Goal: Information Seeking & Learning: Check status

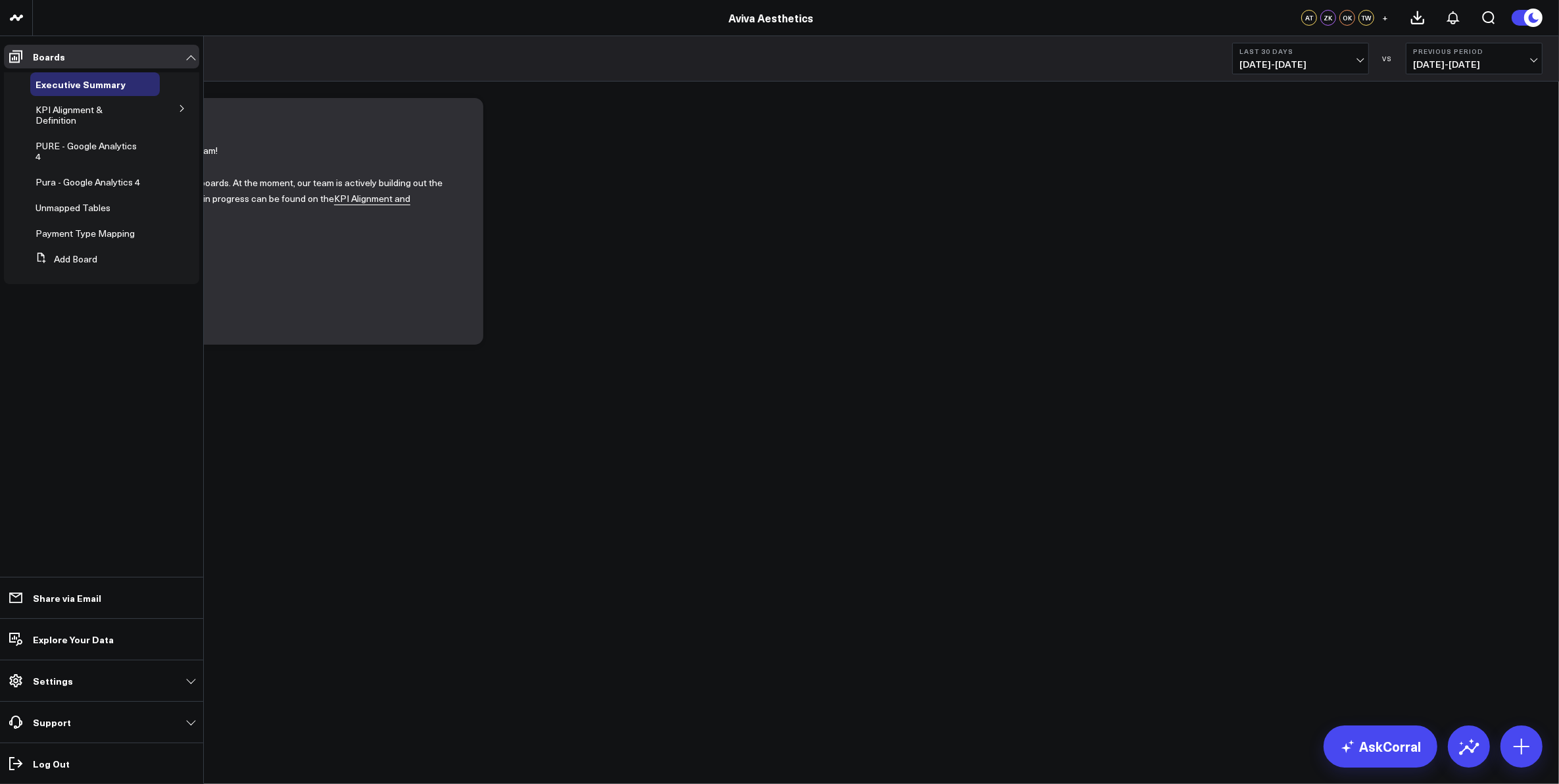
click at [181, 110] on icon at bounding box center [182, 109] width 8 height 8
click at [99, 142] on span "Appointments" at bounding box center [72, 143] width 58 height 12
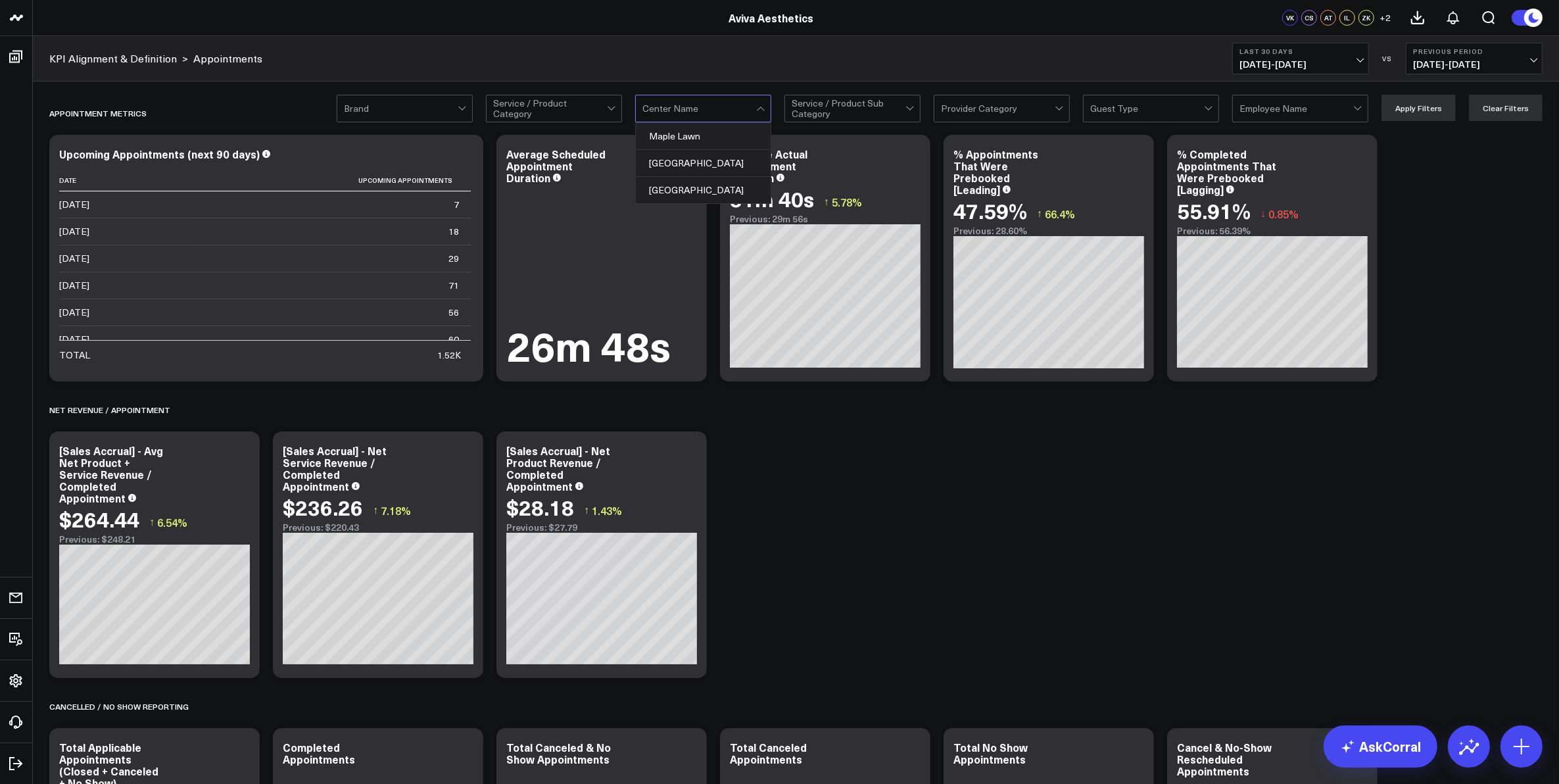
click at [764, 103] on div at bounding box center [762, 109] width 11 height 27
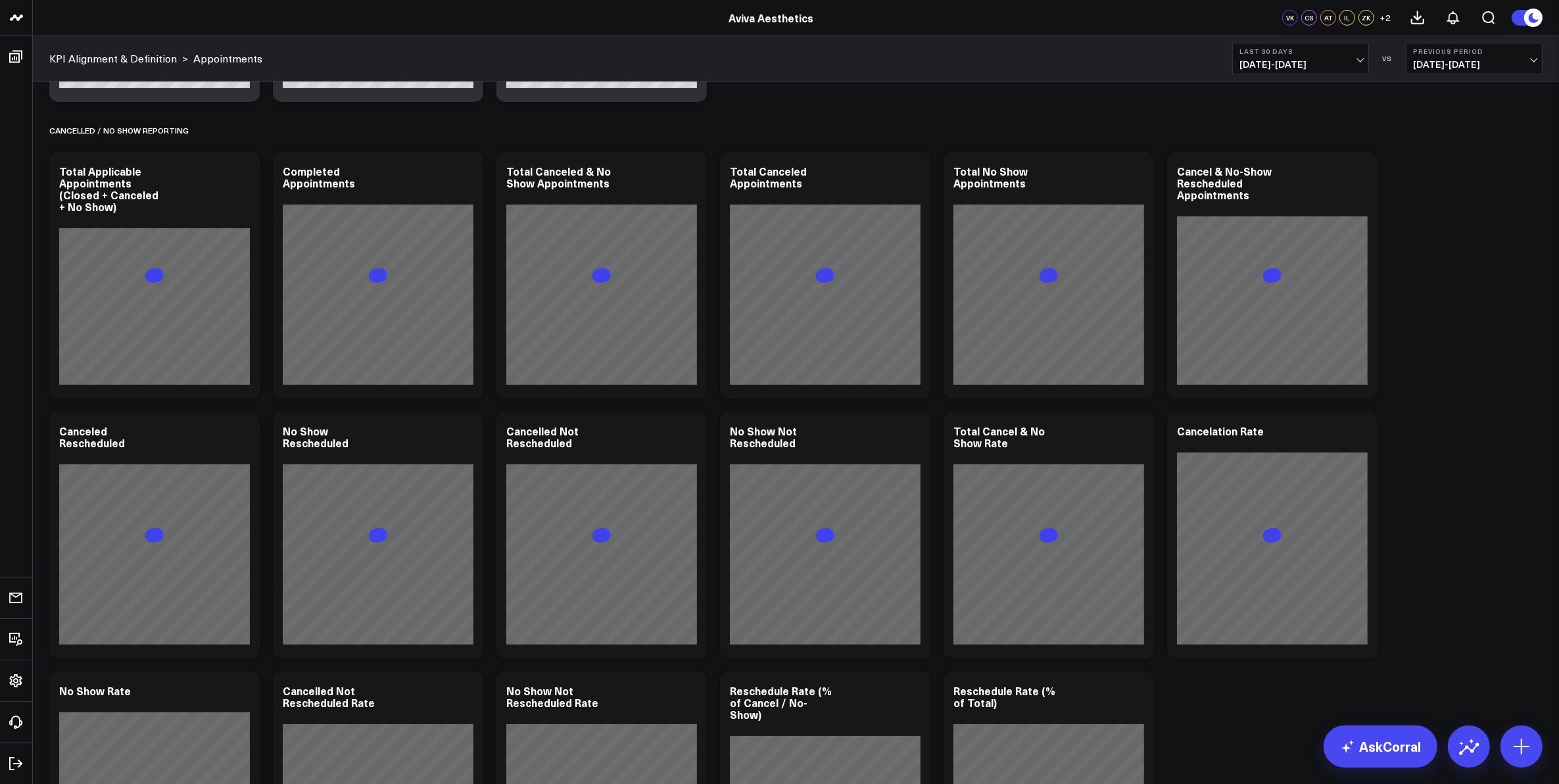
scroll to position [575, 0]
click at [1362, 60] on span "[DATE] - [DATE]" at bounding box center [1301, 64] width 122 height 10
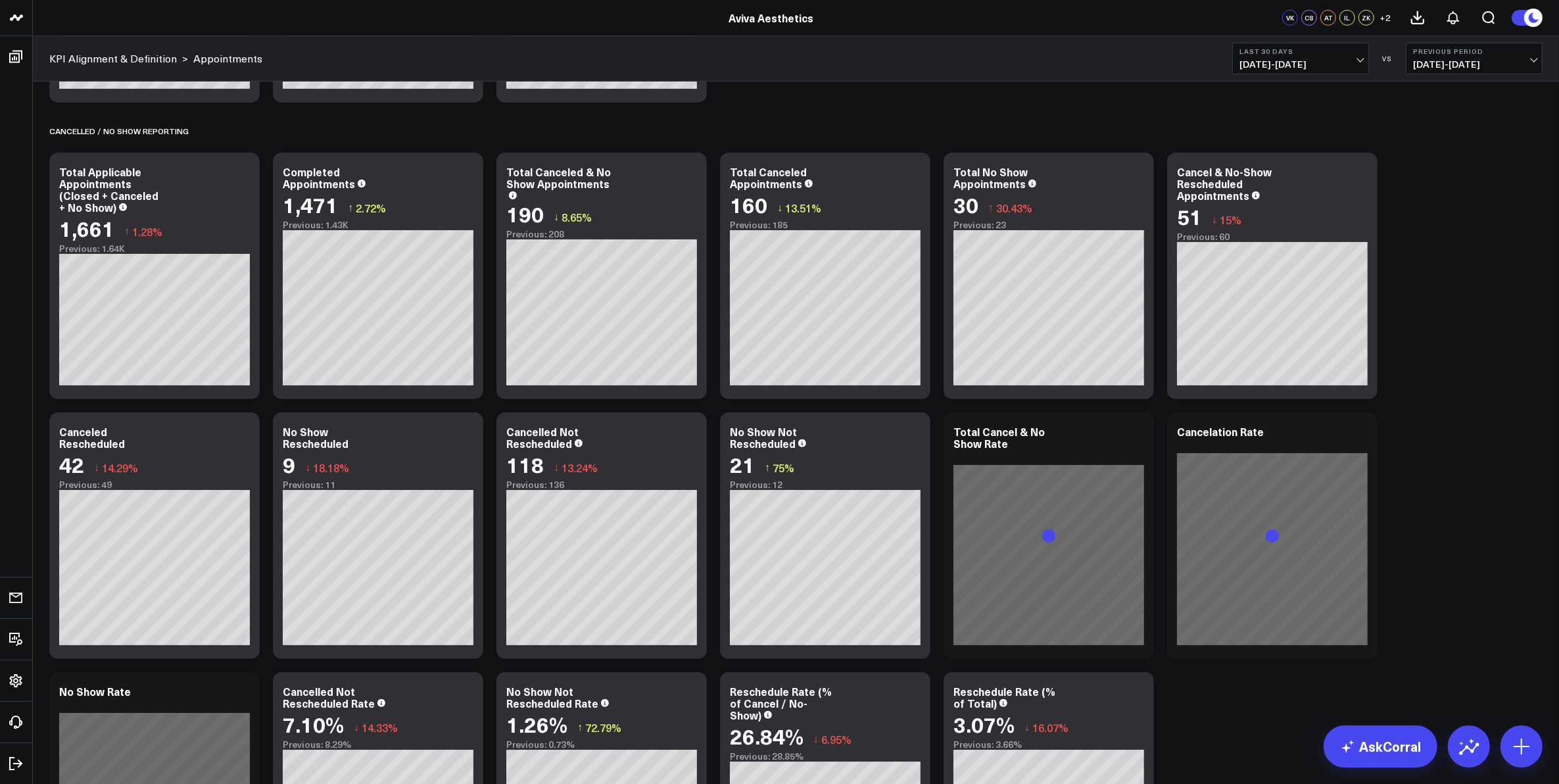
click at [1497, 415] on div "Appointment Metrics Modify via AI Copy link to widget Ask support Remove Create…" at bounding box center [796, 776] width 1507 height 2522
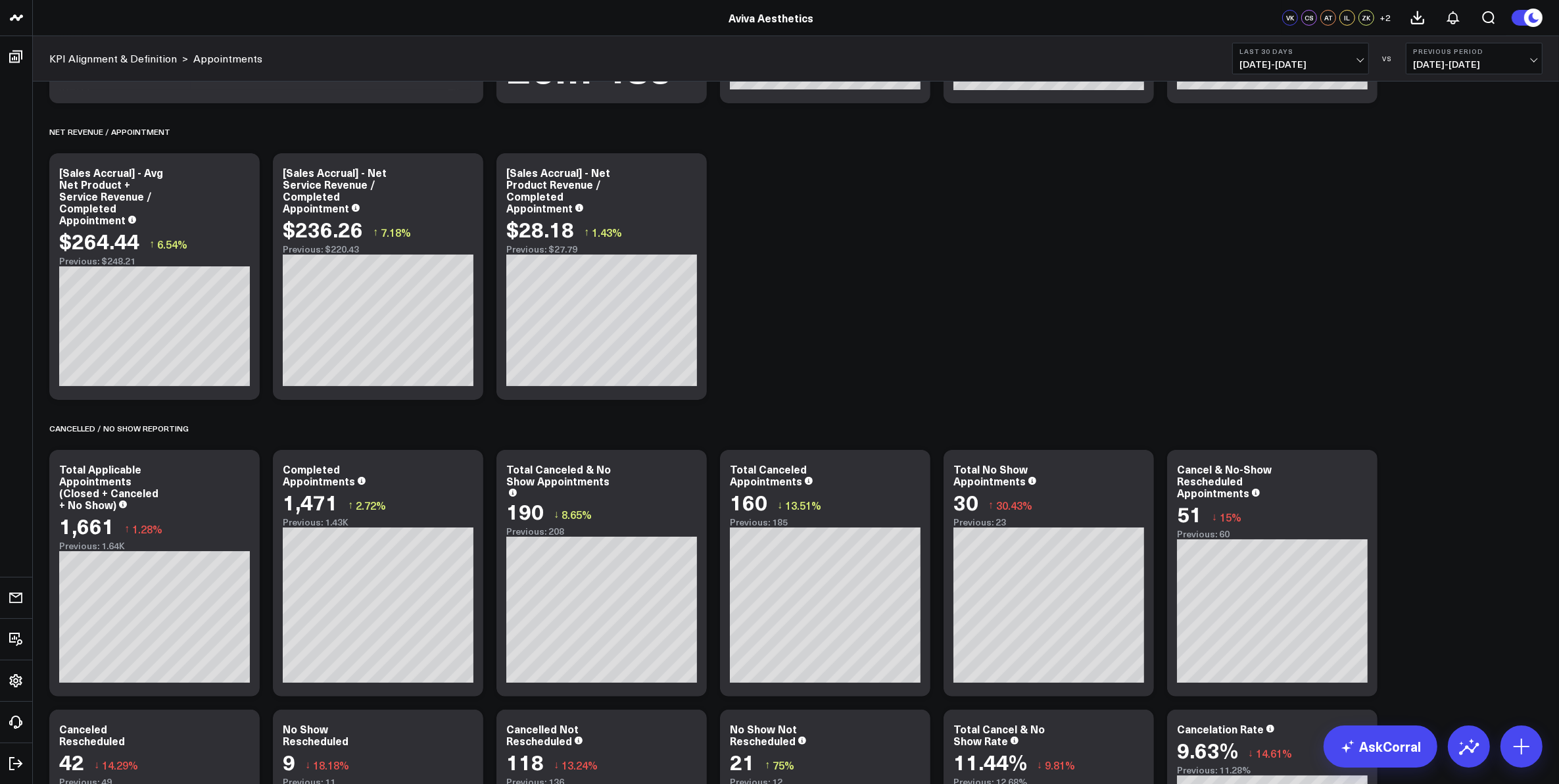
scroll to position [329, 0]
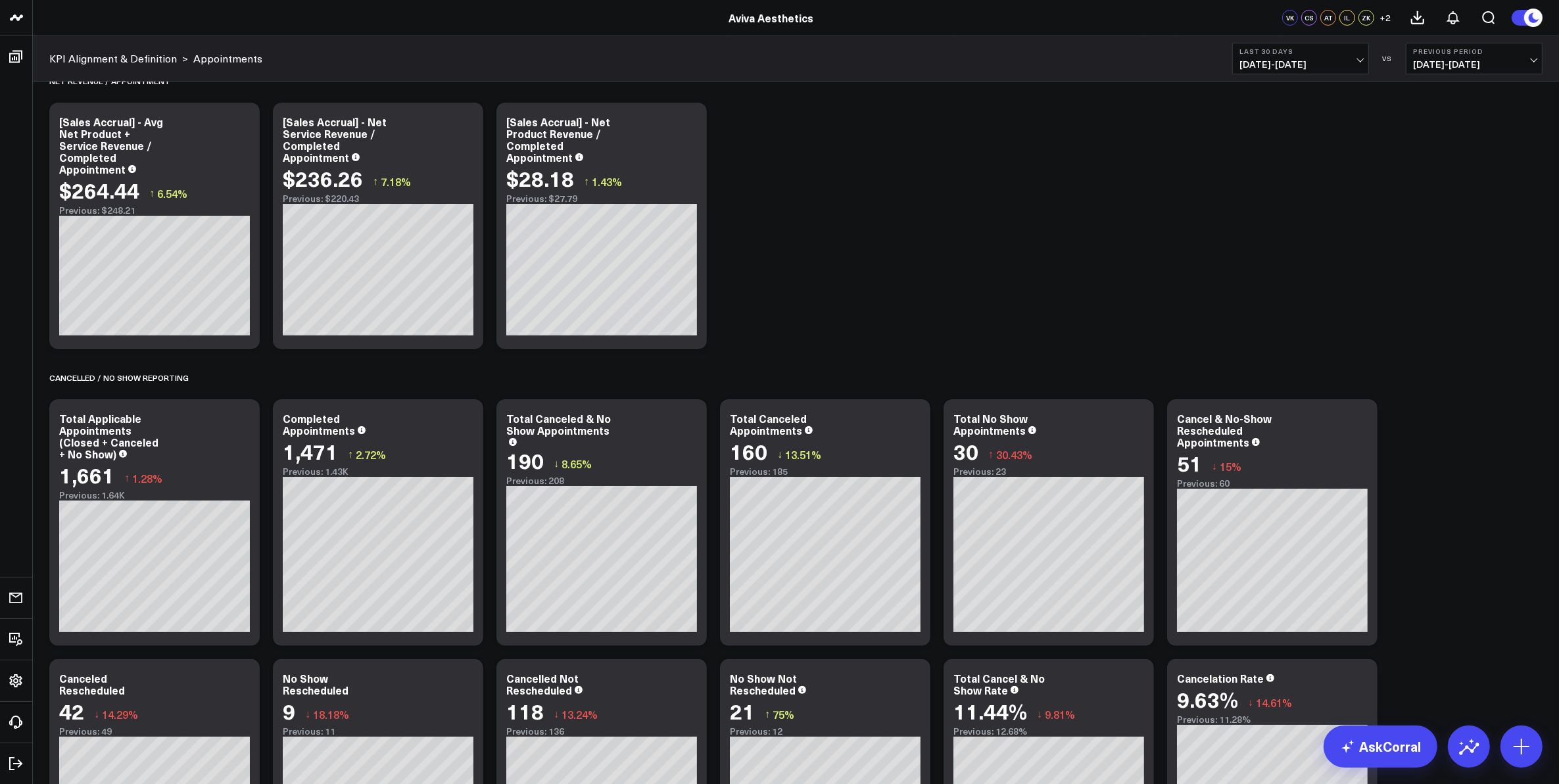
click at [1364, 60] on button "Last 30 Days [DATE] - [DATE]" at bounding box center [1301, 58] width 137 height 31
click at [1287, 423] on link "Custom Dates" at bounding box center [1301, 420] width 135 height 25
select select "8"
select select "2025"
click at [1293, 326] on input "text" at bounding box center [1277, 324] width 75 height 20
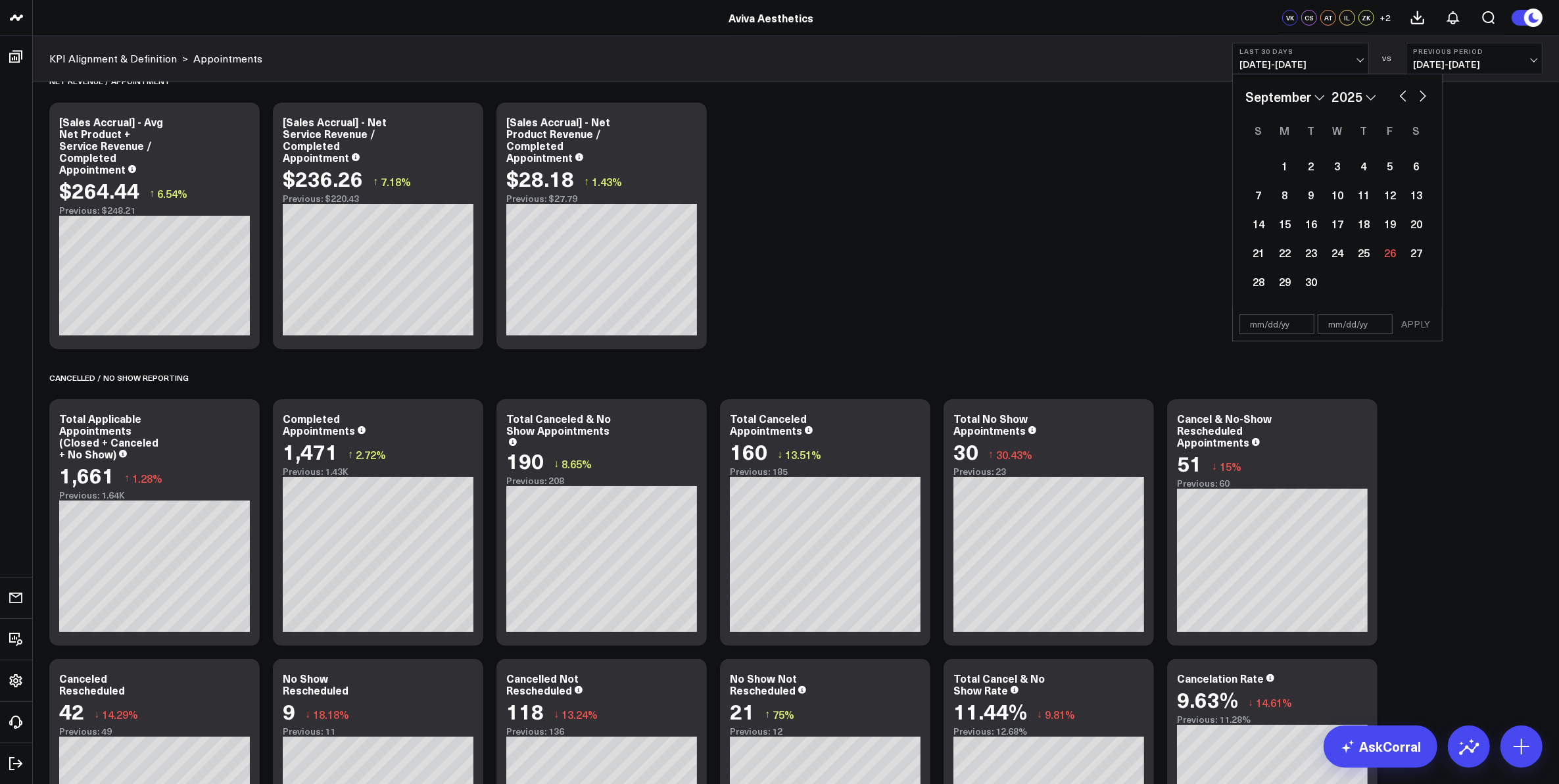
select select "8"
select select "2025"
type input "[DATE]"
select select "2020"
type input "[DATE]"
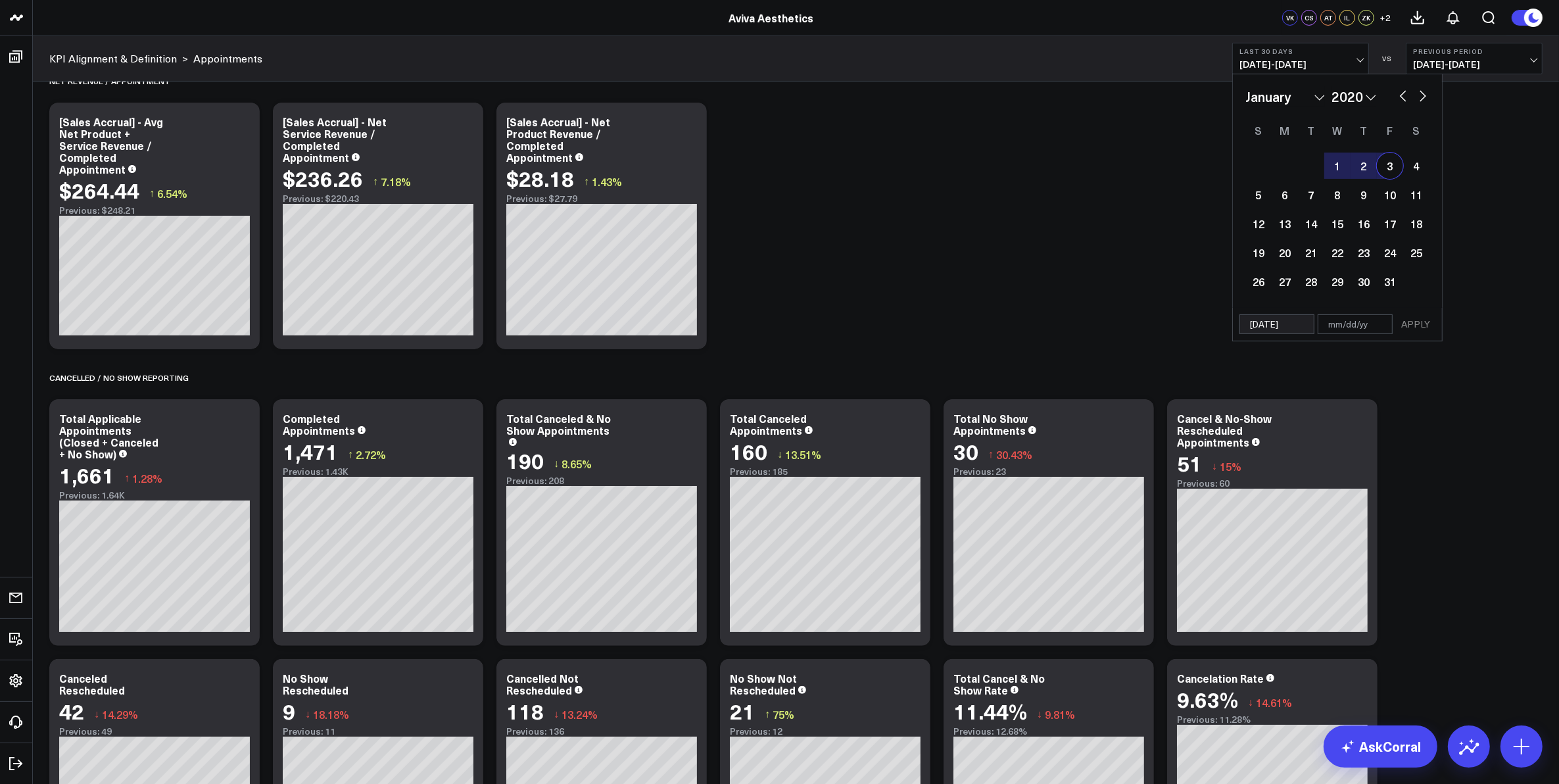
select select "2025"
type input "[DATE]"
click at [1348, 327] on input "text" at bounding box center [1355, 324] width 75 height 20
select select "2025"
type input "09"
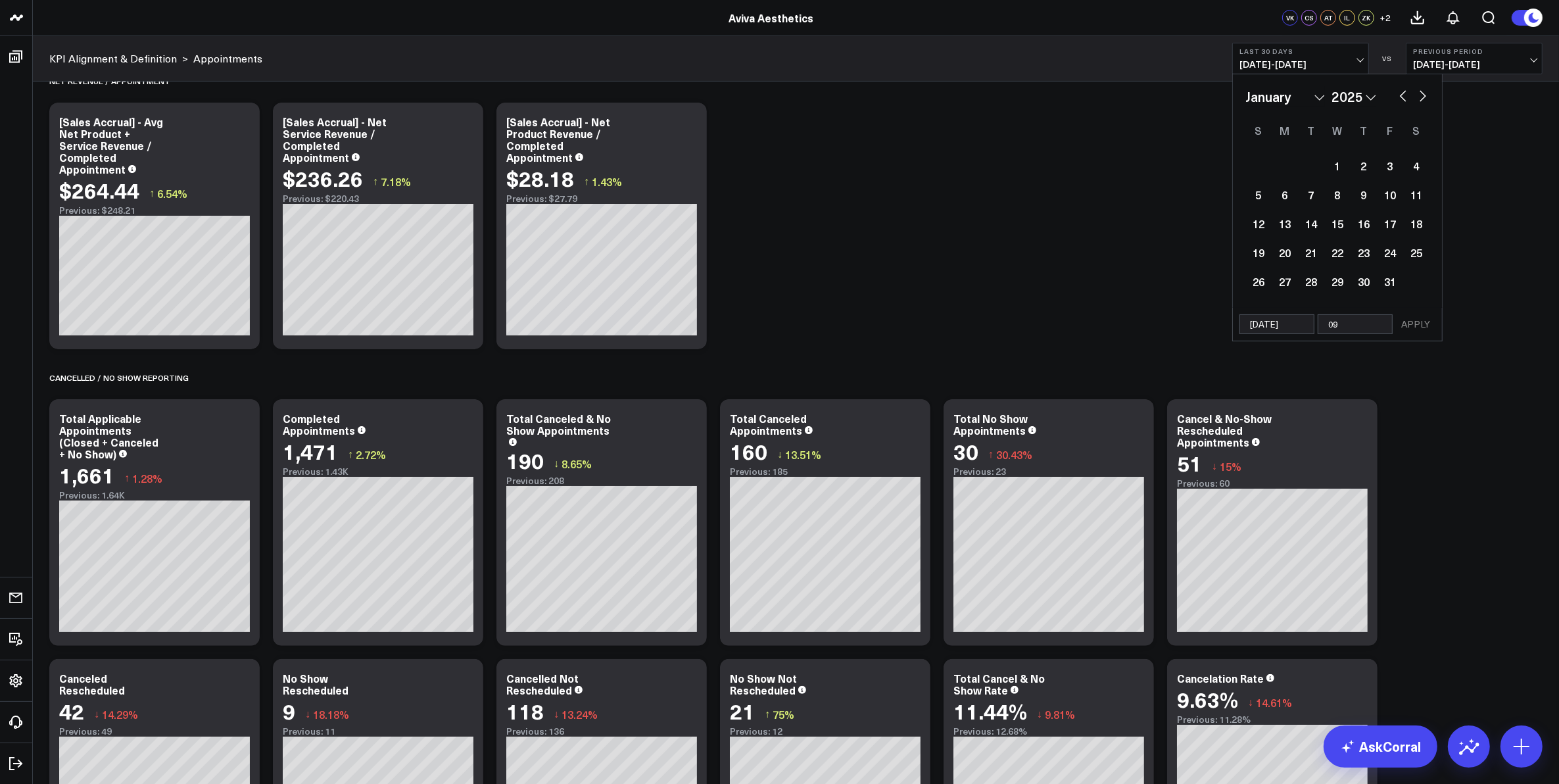
select select "2025"
type input "09/1"
select select "2025"
type input "09/15"
select select "2025"
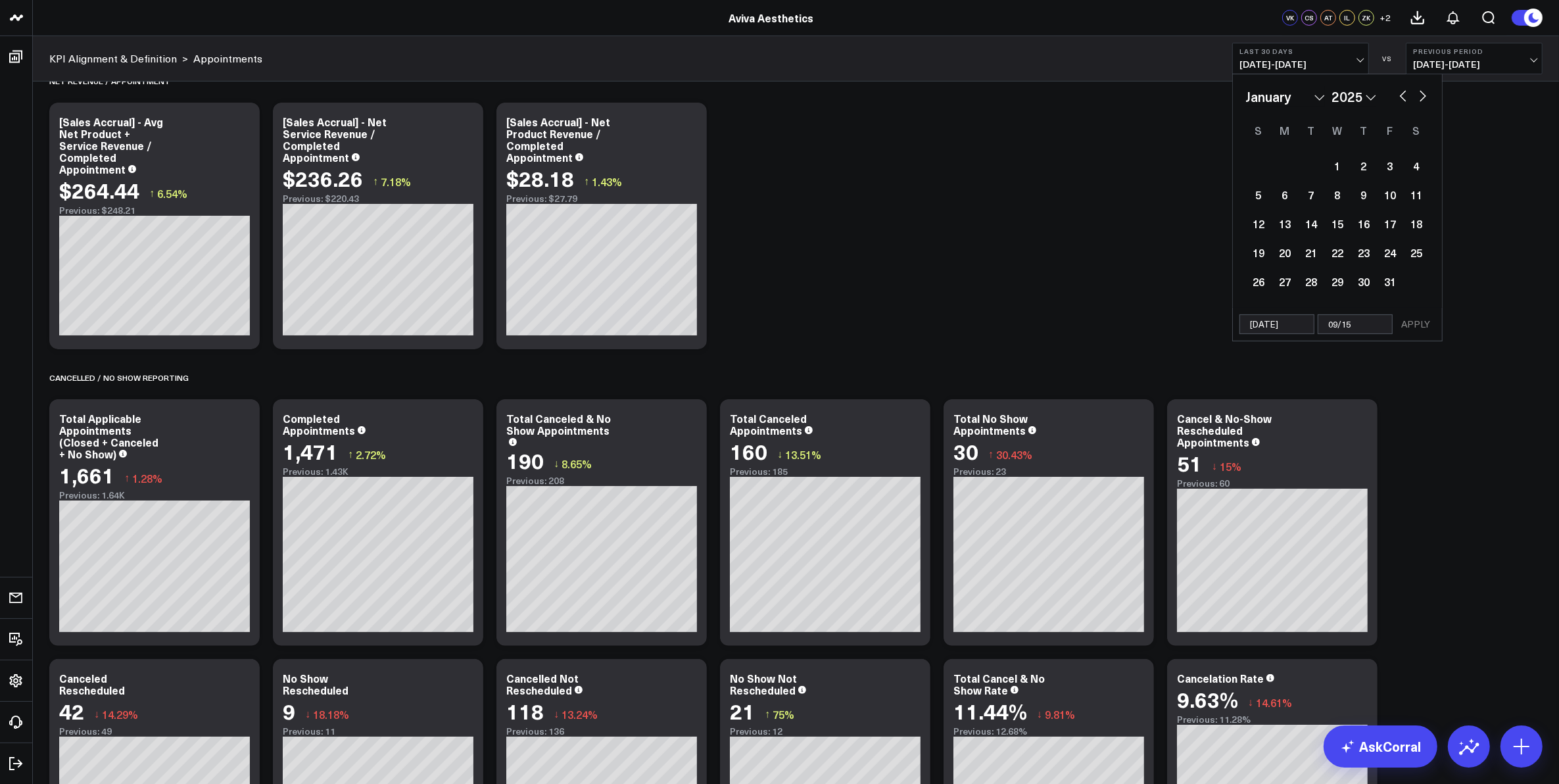
type input "09/15/2"
select select "2025"
type input "[DATE]"
select select "2025"
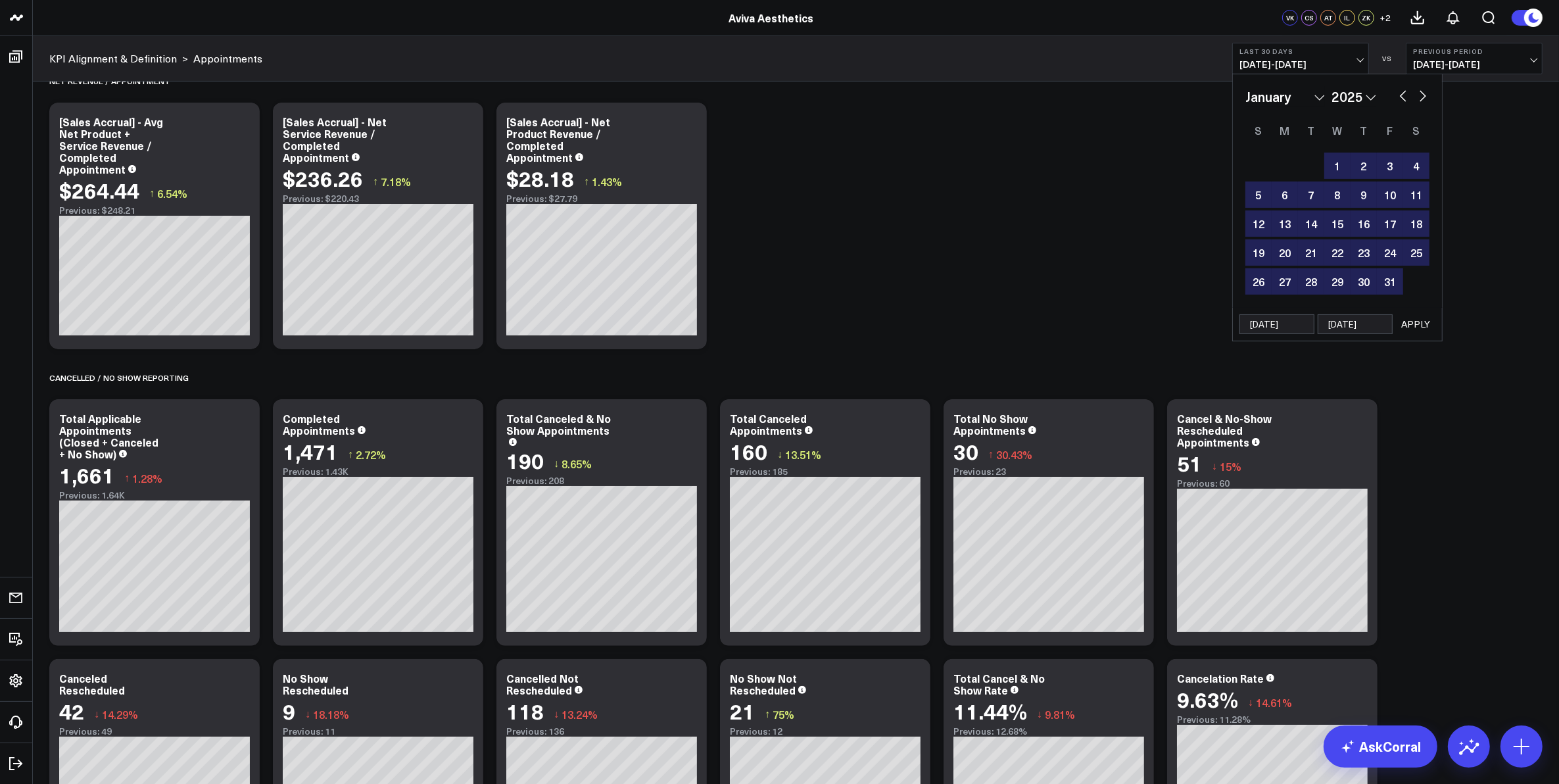
type input "[DATE]"
click at [1419, 324] on button "APPLY" at bounding box center [1415, 324] width 39 height 20
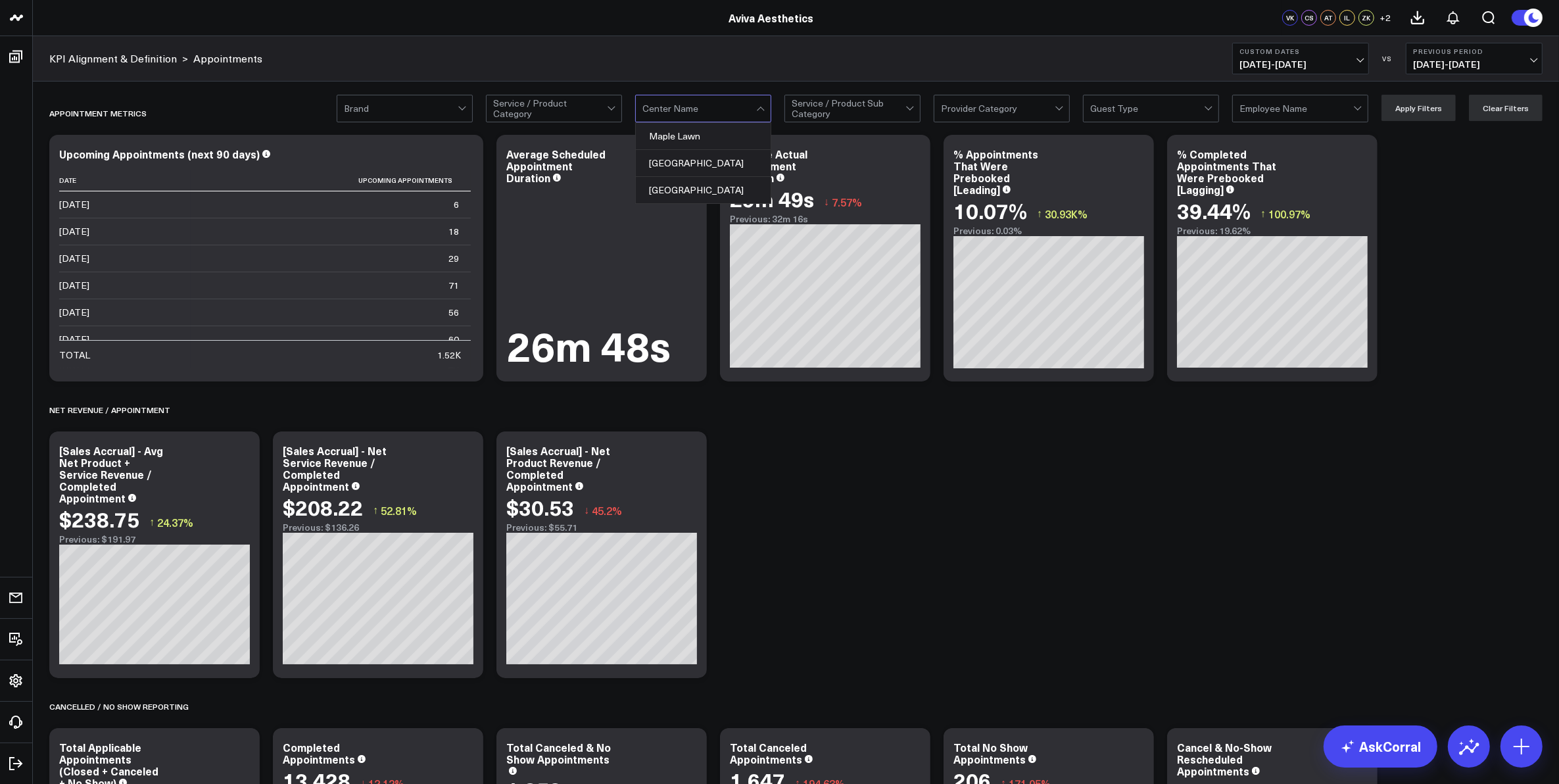
click at [767, 111] on div at bounding box center [762, 109] width 11 height 27
click at [745, 129] on div "Maple Lawn" at bounding box center [702, 136] width 134 height 27
click at [1453, 107] on button "Apply Filters" at bounding box center [1419, 108] width 74 height 27
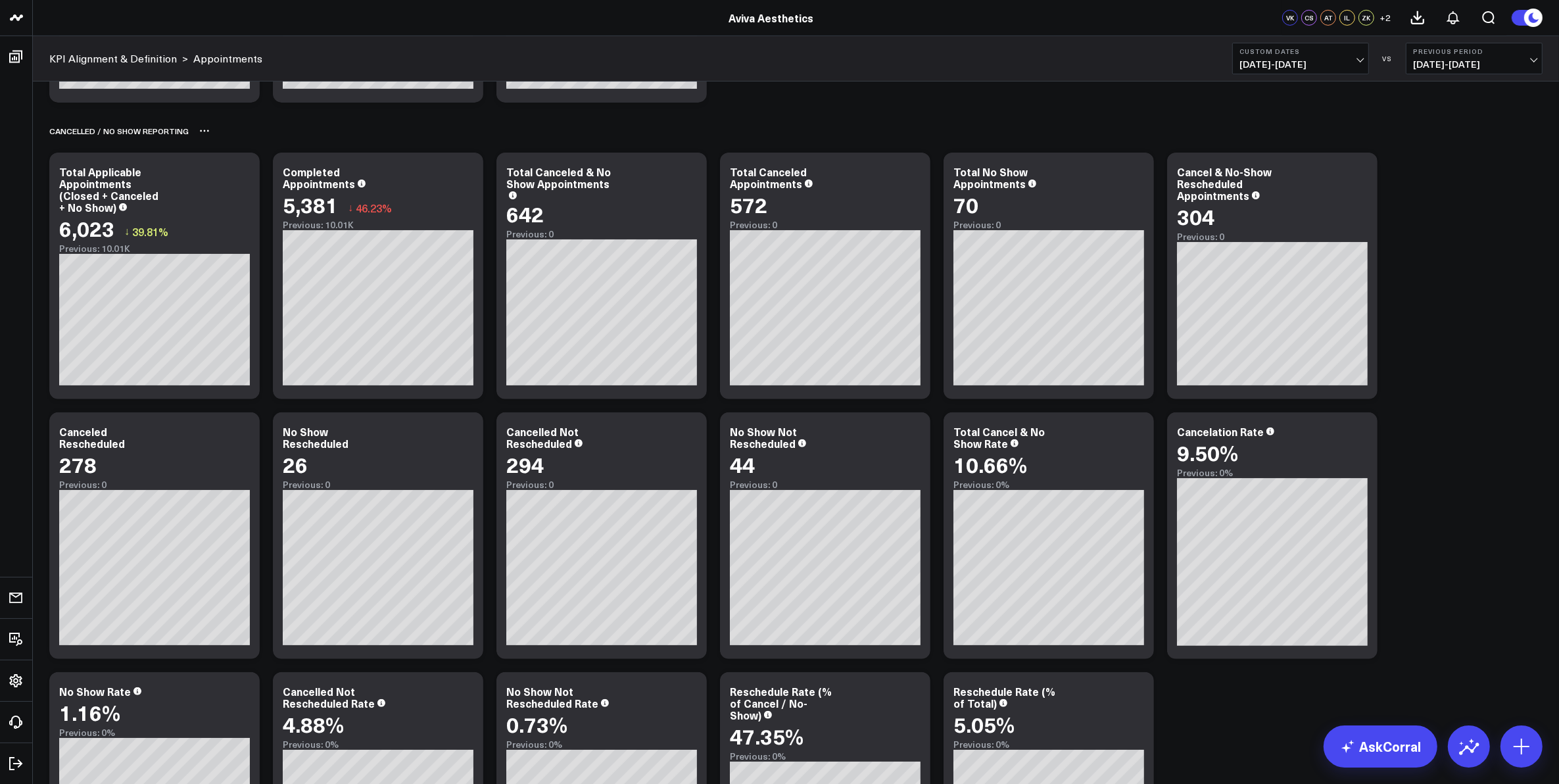
scroll to position [493, 0]
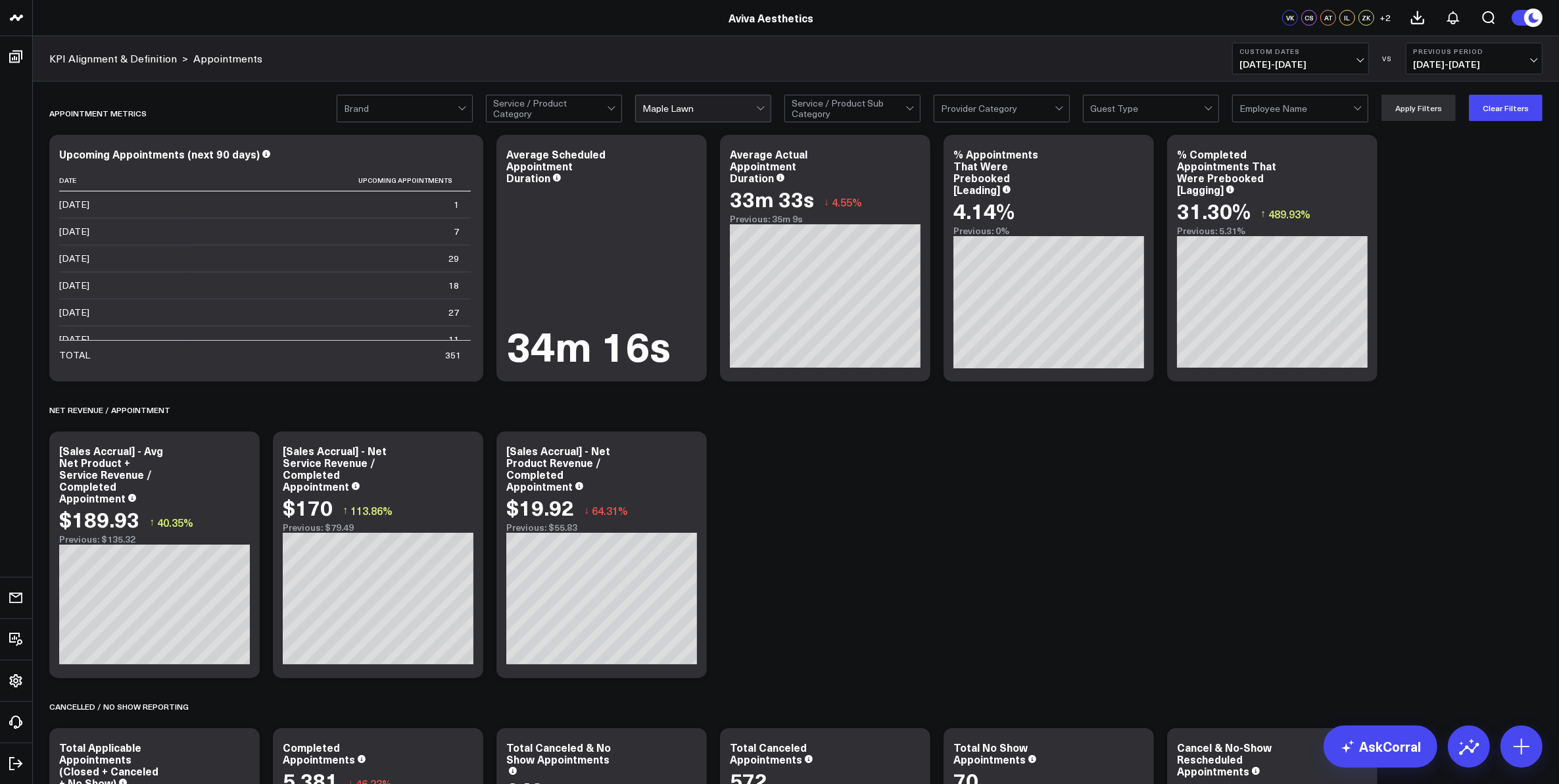
click at [757, 106] on div at bounding box center [699, 109] width 113 height 27
click at [729, 156] on div "[GEOGRAPHIC_DATA]" at bounding box center [702, 163] width 134 height 27
click at [1435, 115] on button "Apply Filters" at bounding box center [1419, 108] width 74 height 27
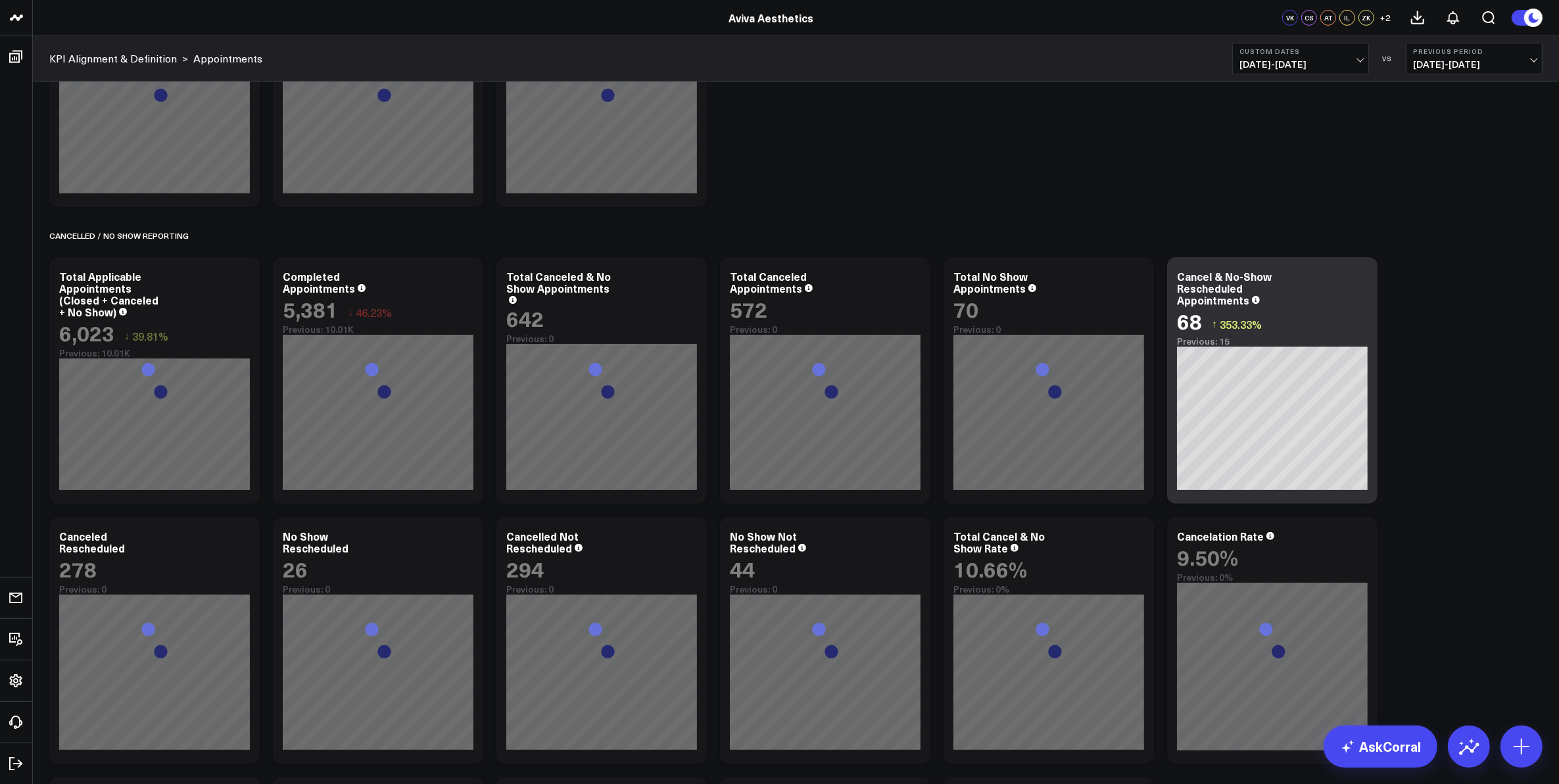
scroll to position [575, 0]
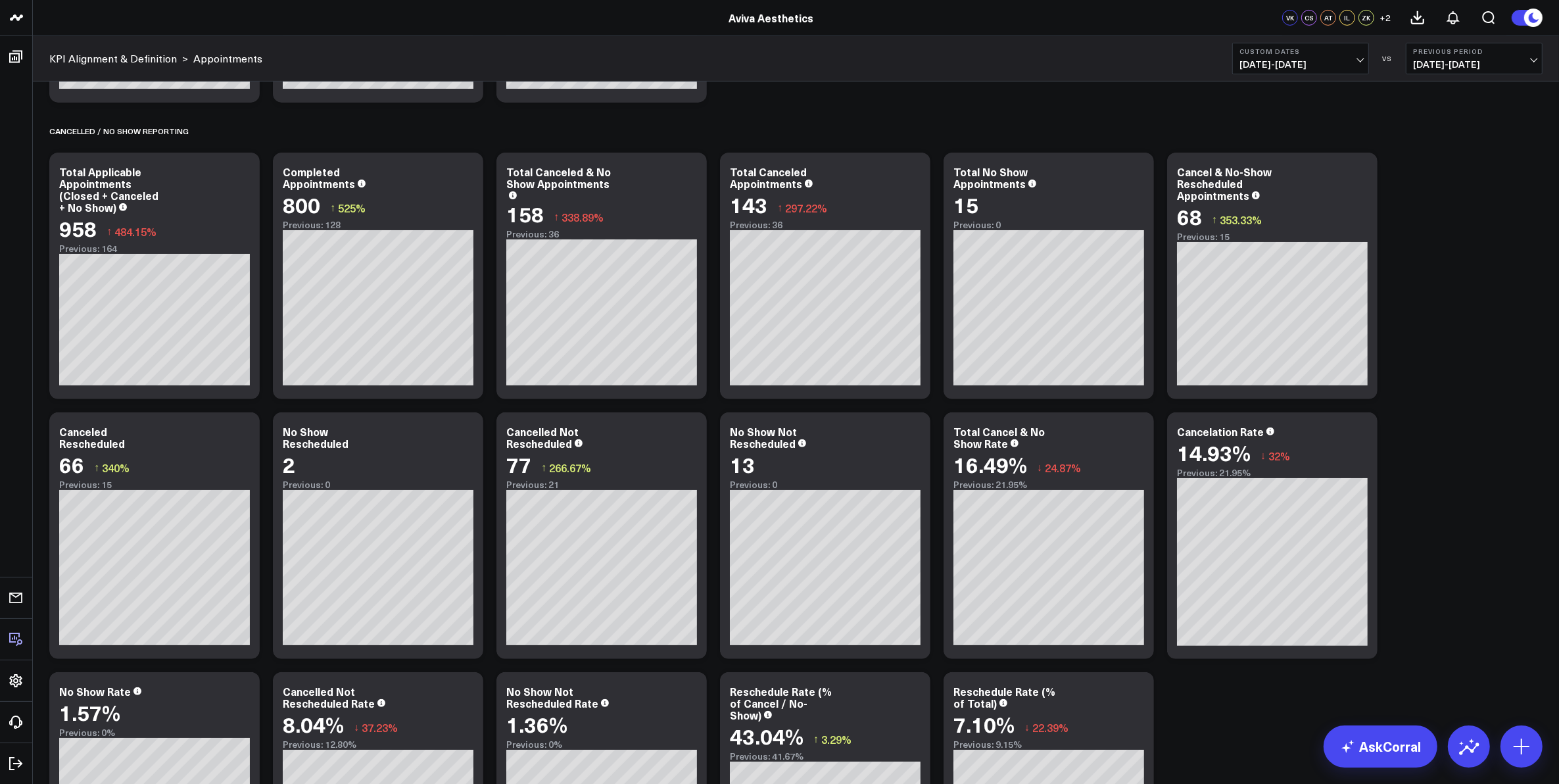
click at [58, 641] on p "Explore Your Data" at bounding box center [73, 638] width 81 height 10
